Goal: Communication & Community: Answer question/provide support

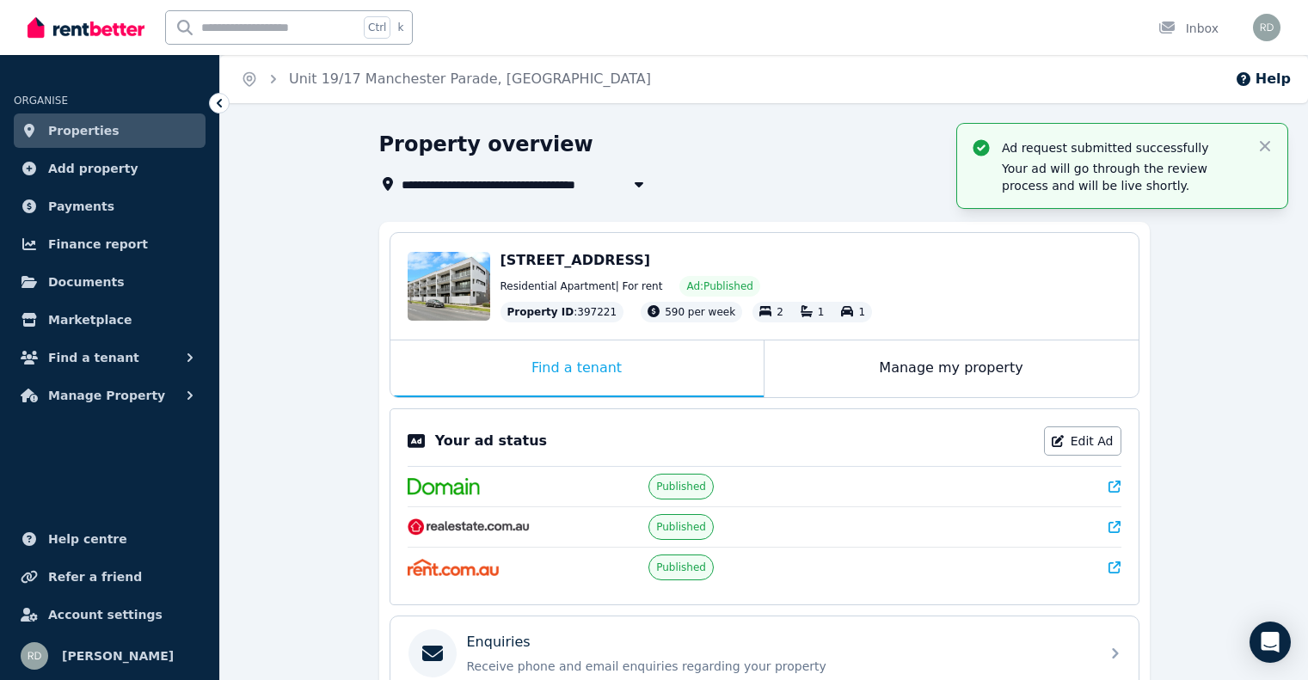
scroll to position [172, 0]
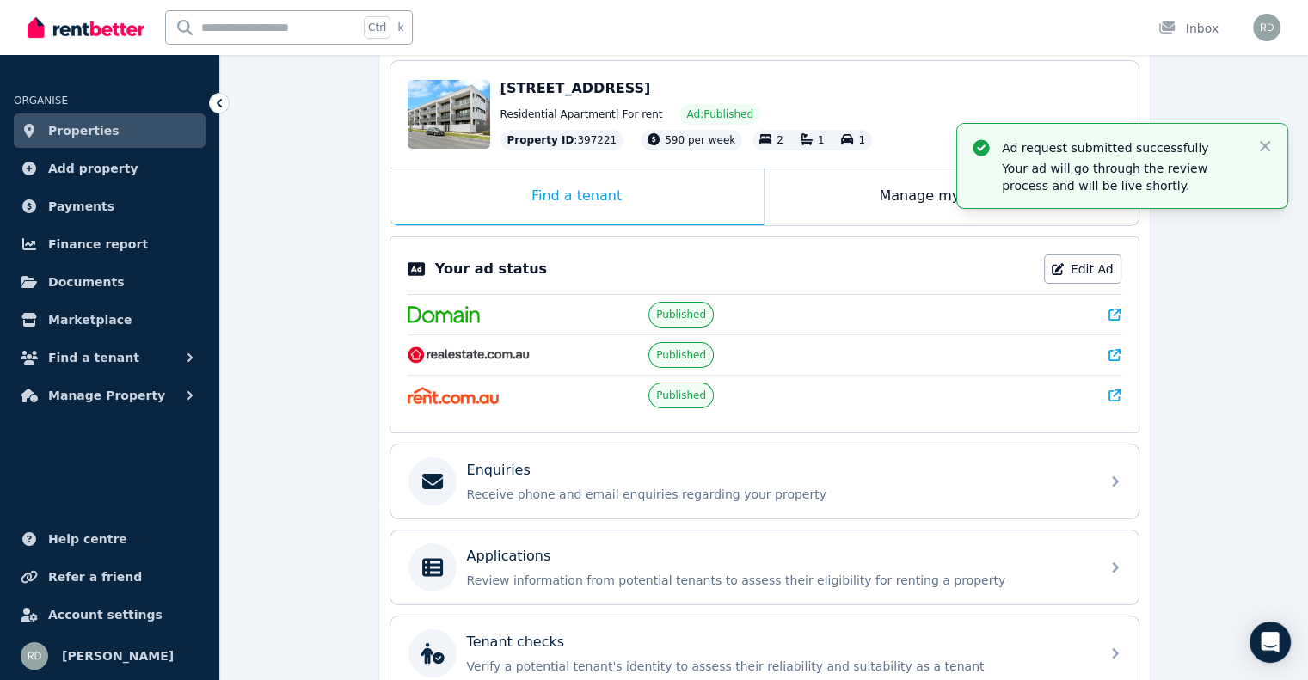
click at [93, 132] on span "Properties" at bounding box center [83, 130] width 71 height 21
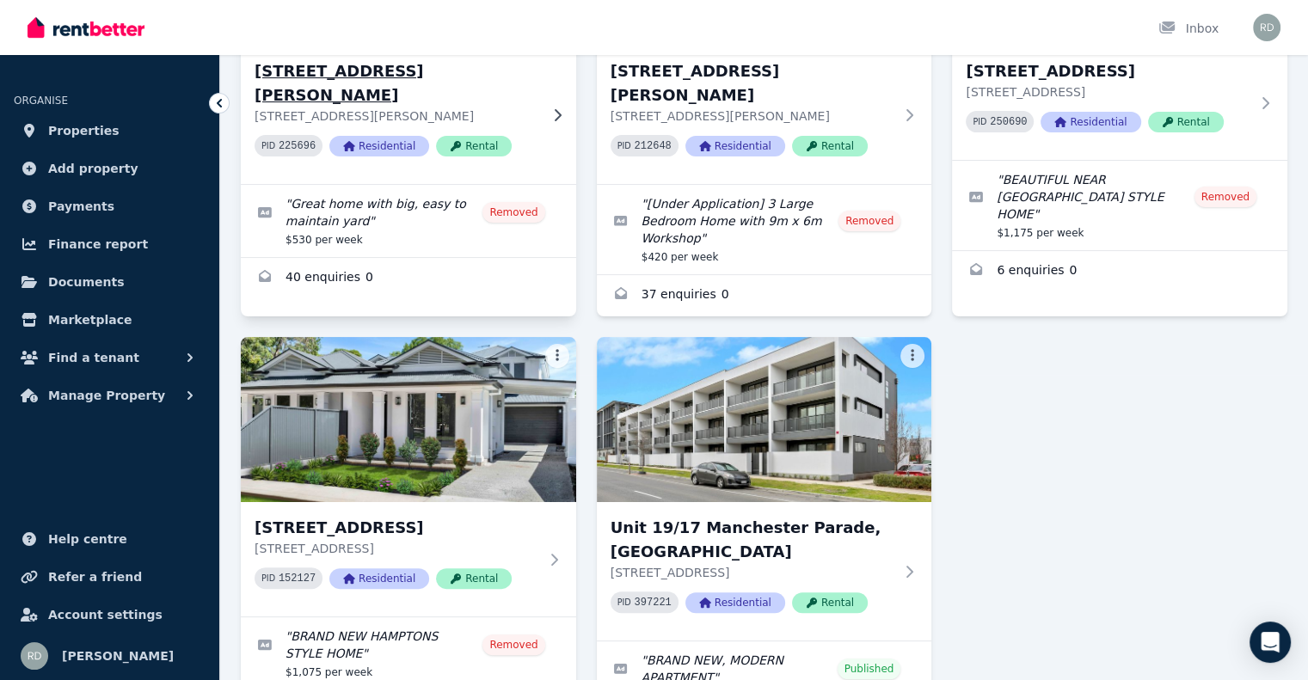
scroll to position [344, 0]
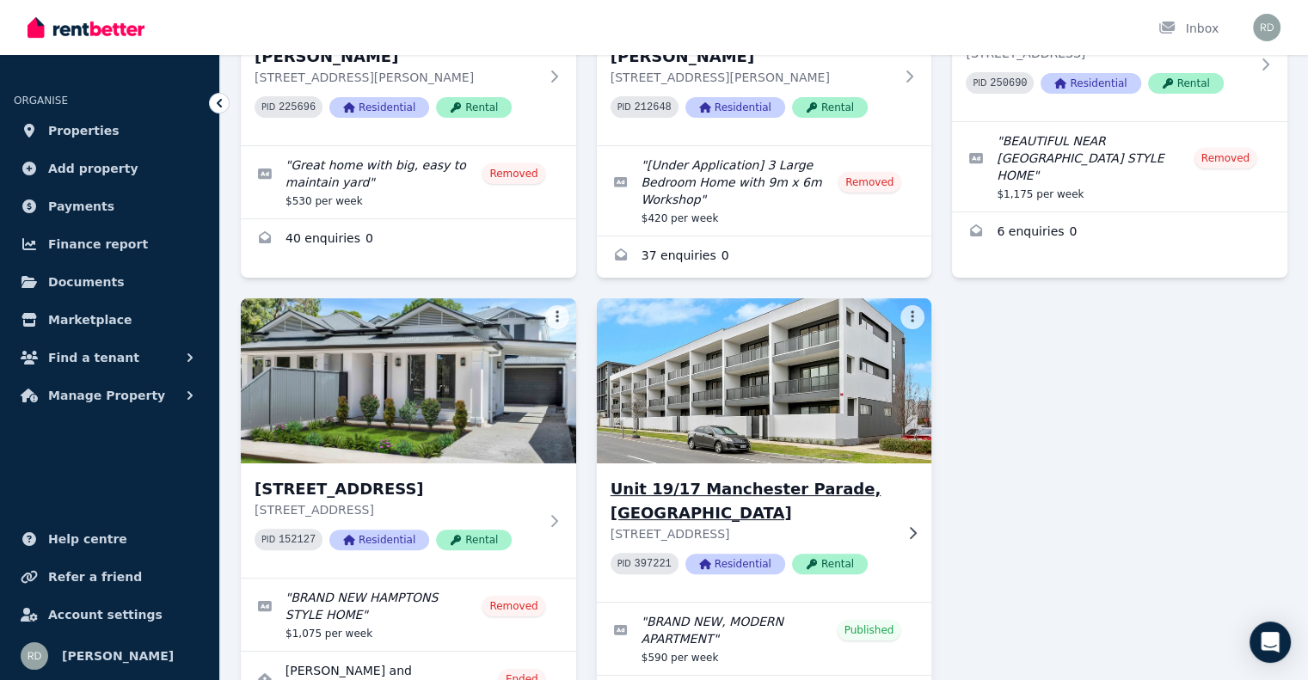
click at [743, 382] on img at bounding box center [764, 381] width 352 height 174
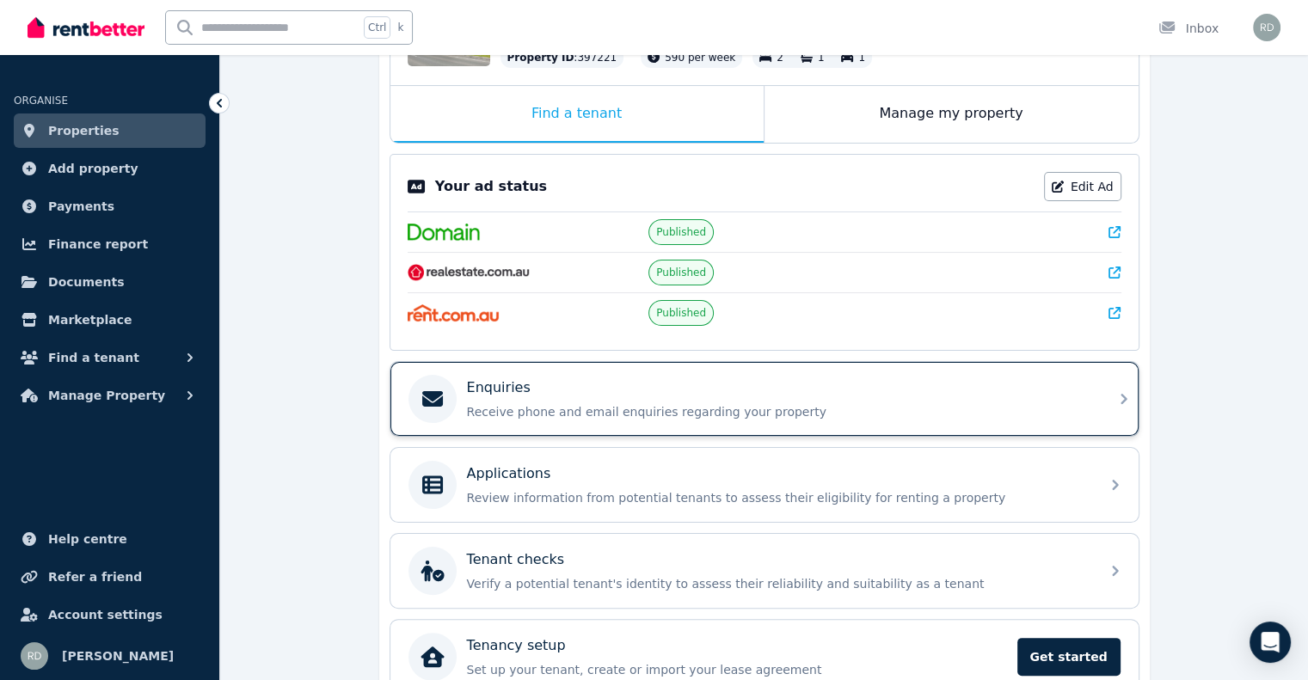
scroll to position [258, 0]
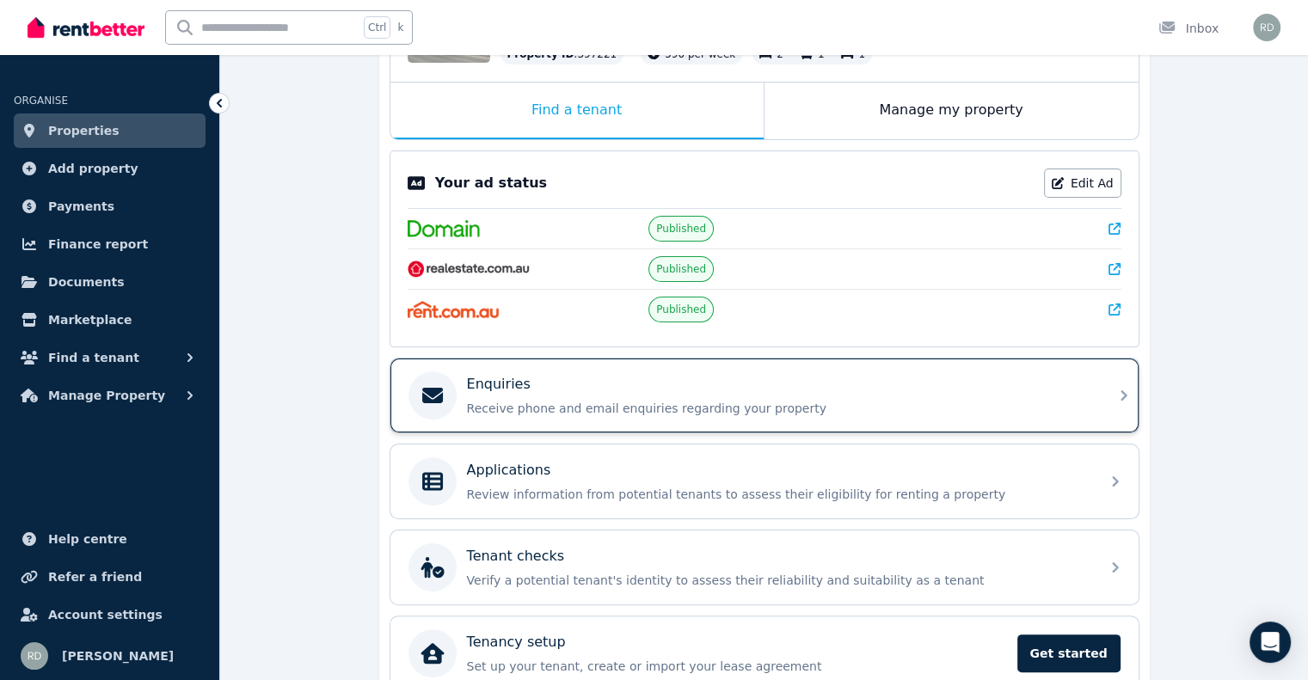
click at [607, 408] on p "Receive phone and email enquiries regarding your property" at bounding box center [778, 408] width 623 height 17
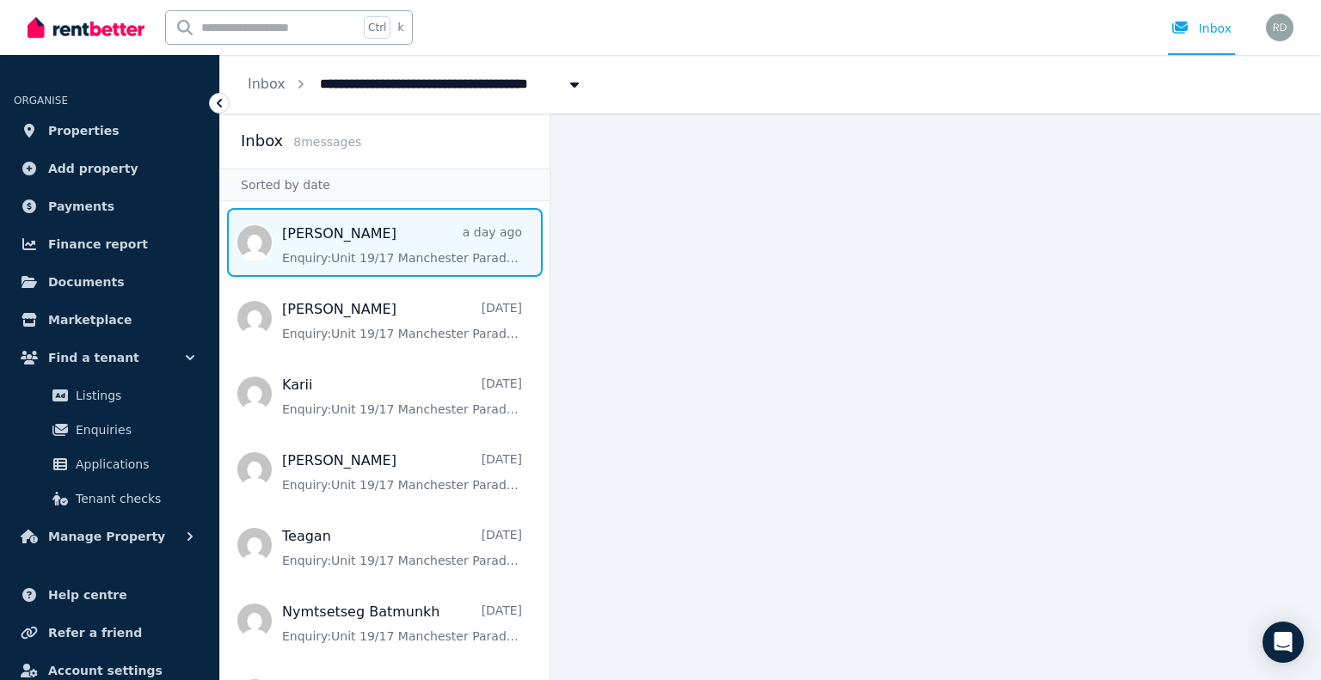
click at [385, 237] on span "Message list" at bounding box center [384, 242] width 329 height 69
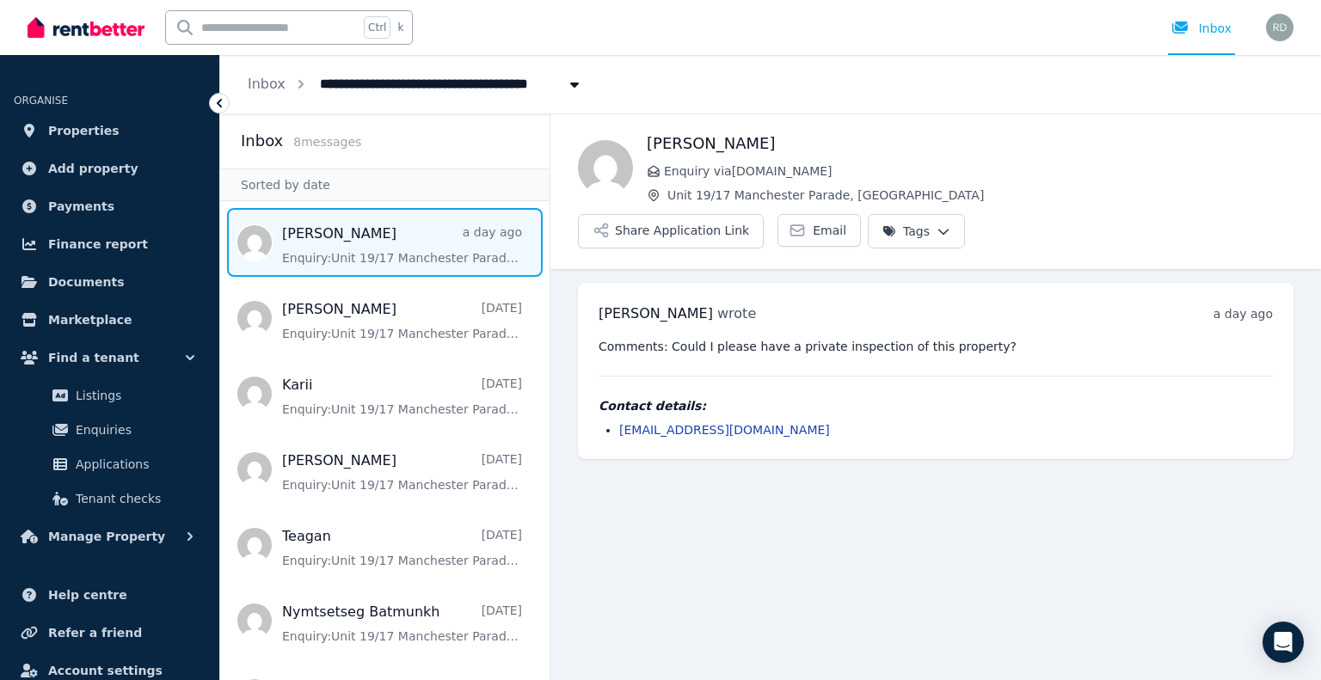
drag, startPoint x: 647, startPoint y: 141, endPoint x: 821, endPoint y: 137, distance: 173.8
click at [821, 137] on h1 "[PERSON_NAME]" at bounding box center [970, 144] width 647 height 24
copy h1 "[PERSON_NAME]"
click at [728, 423] on link "[EMAIL_ADDRESS][DOMAIN_NAME]" at bounding box center [724, 430] width 211 height 14
click at [1176, 397] on div "[PERSON_NAME] wrote a day ago 8:46 am [DATE][DATE] Comments: Could I please hav…" at bounding box center [936, 371] width 716 height 176
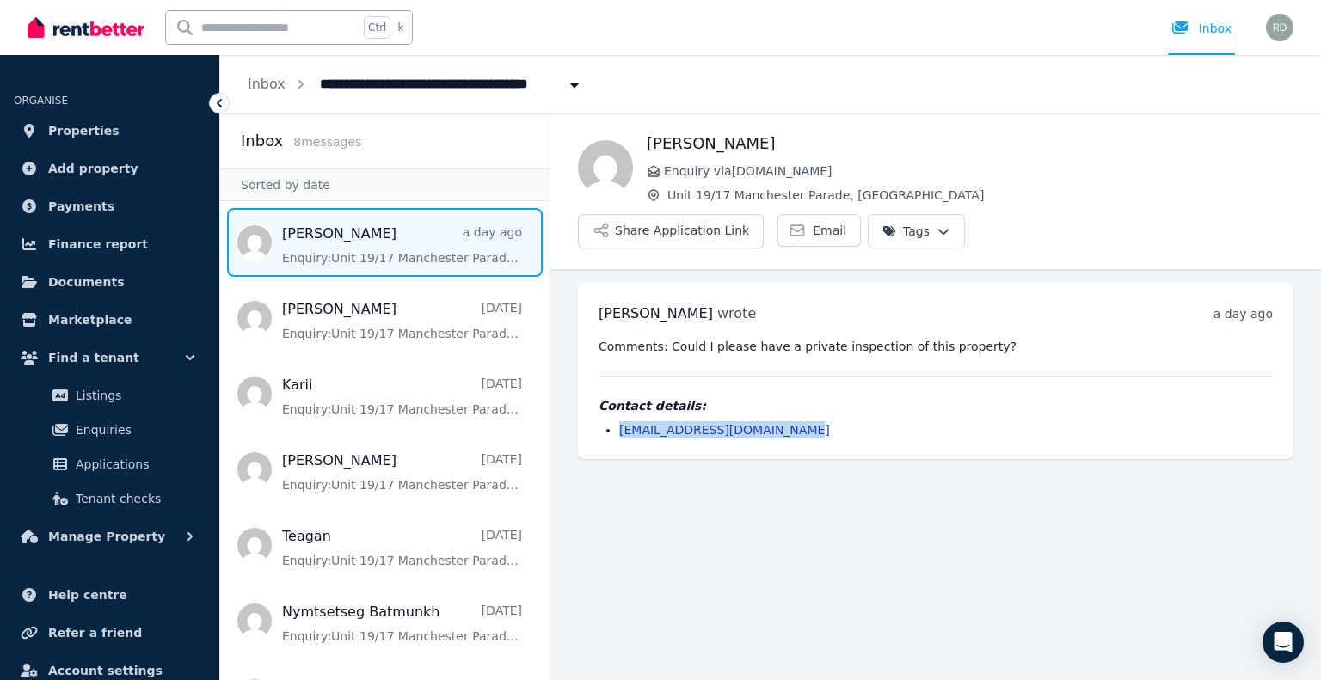
drag, startPoint x: 835, startPoint y: 380, endPoint x: 619, endPoint y: 393, distance: 216.3
click at [619, 421] on li "[EMAIL_ADDRESS][DOMAIN_NAME]" at bounding box center [946, 429] width 654 height 17
copy link "[EMAIL_ADDRESS][DOMAIN_NAME]"
